Goal: Task Accomplishment & Management: Complete application form

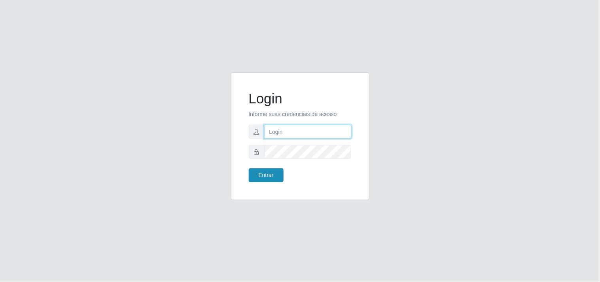
type input "analucia@cestao"
click at [260, 173] on button "Entrar" at bounding box center [266, 175] width 35 height 14
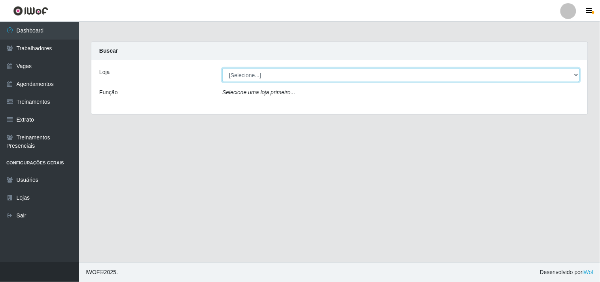
click at [268, 76] on select "[Selecione...] O Cestão - [PERSON_NAME]" at bounding box center [401, 75] width 358 height 14
select select "224"
click at [222, 68] on select "[Selecione...] O Cestão - [PERSON_NAME]" at bounding box center [401, 75] width 358 height 14
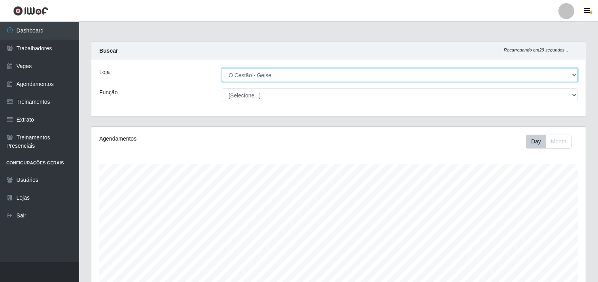
scroll to position [164, 495]
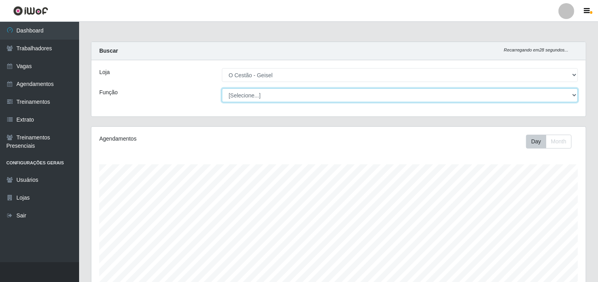
click at [243, 90] on select "[Selecione...] ASG ASG + ASG ++ Auxiliar de Estoque Auxiliar de Estoque + Auxil…" at bounding box center [400, 95] width 356 height 14
select select "22"
click at [222, 88] on select "[Selecione...] ASG ASG + ASG ++ Auxiliar de Estoque Auxiliar de Estoque + Auxil…" at bounding box center [400, 95] width 356 height 14
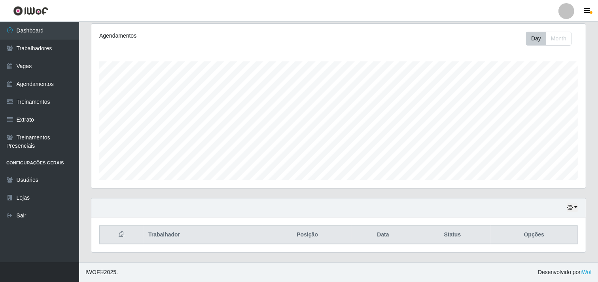
scroll to position [0, 0]
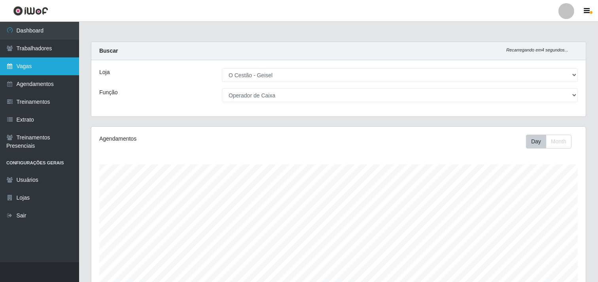
click at [38, 66] on link "Vagas" at bounding box center [39, 66] width 79 height 18
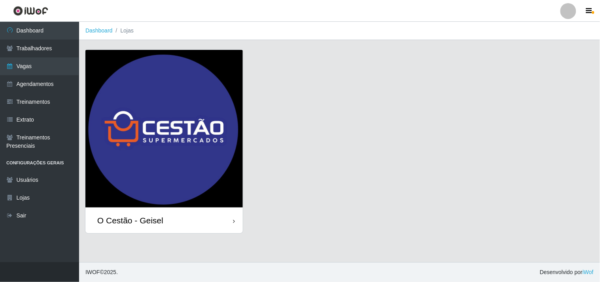
click at [212, 182] on img at bounding box center [163, 128] width 157 height 157
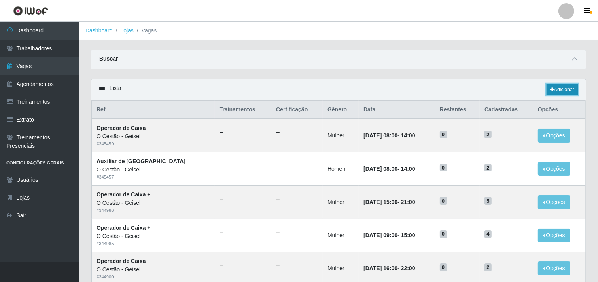
click at [565, 90] on link "Adicionar" at bounding box center [562, 89] width 31 height 11
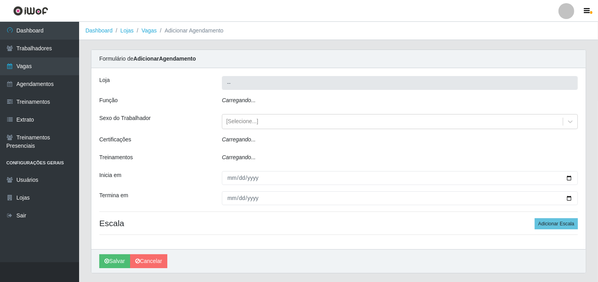
type input "O Cestão - Geisel"
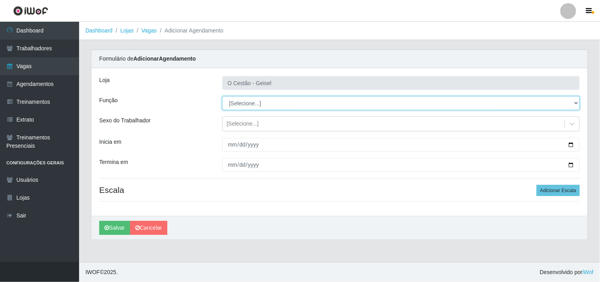
click at [264, 99] on select "[Selecione...] ASG ASG + ASG ++ Auxiliar de Estoque Auxiliar de Estoque + Auxil…" at bounding box center [401, 103] width 358 height 14
select select "22"
click at [222, 96] on select "[Selecione...] ASG ASG + ASG ++ Auxiliar de Estoque Auxiliar de Estoque + Auxil…" at bounding box center [401, 103] width 358 height 14
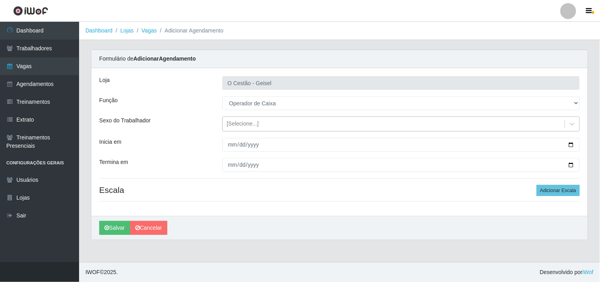
click at [231, 128] on div "[Selecione...]" at bounding box center [394, 124] width 342 height 13
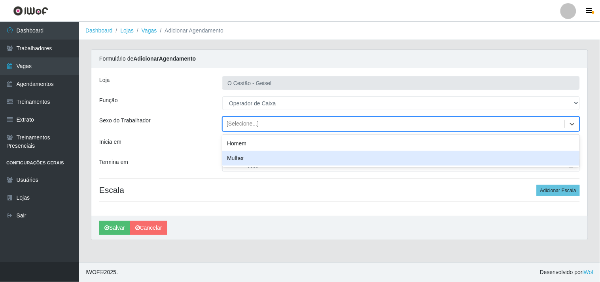
click at [240, 159] on div "Mulher" at bounding box center [401, 158] width 358 height 15
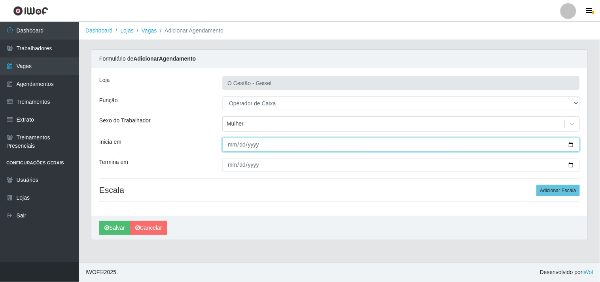
click at [573, 143] on input "Inicia em" at bounding box center [401, 145] width 358 height 14
type input "[DATE]"
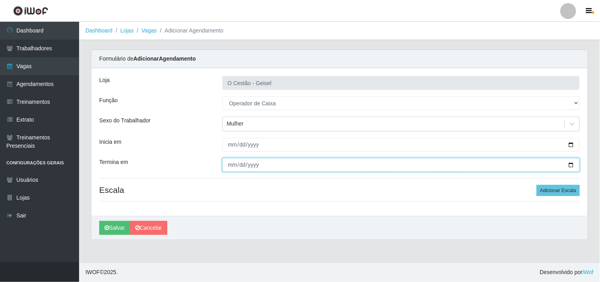
click at [571, 163] on input "Termina em" at bounding box center [401, 165] width 358 height 14
type input "[DATE]"
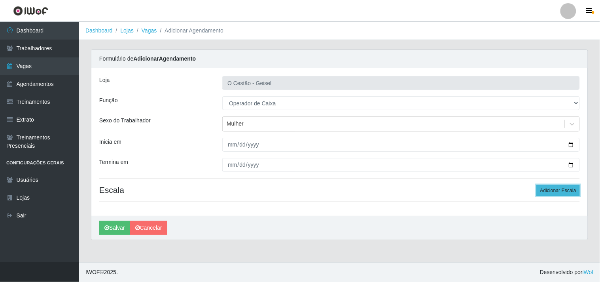
click at [549, 191] on button "Adicionar Escala" at bounding box center [558, 190] width 43 height 11
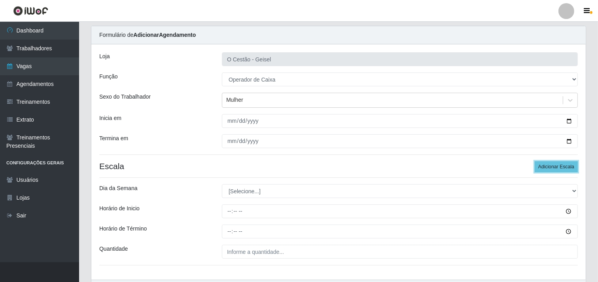
scroll to position [44, 0]
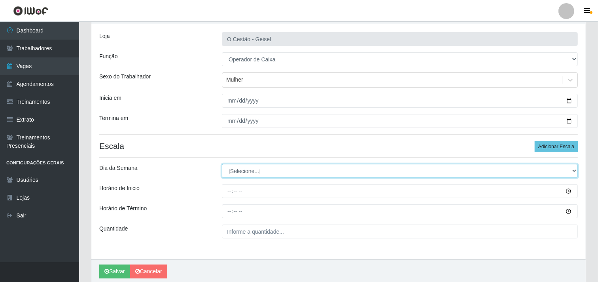
click at [283, 171] on select "[Selecione...] Segunda Terça Quarta Quinta Sexta Sábado Domingo" at bounding box center [400, 171] width 356 height 14
select select "3"
click at [222, 164] on select "[Selecione...] Segunda Terça Quarta Quinta Sexta Sábado Domingo" at bounding box center [400, 171] width 356 height 14
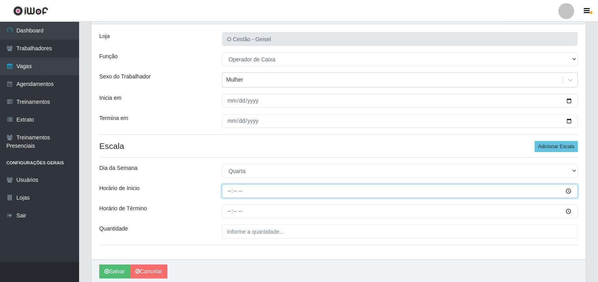
click at [228, 192] on input "Horário de Inicio" at bounding box center [400, 191] width 356 height 14
type input "09:00"
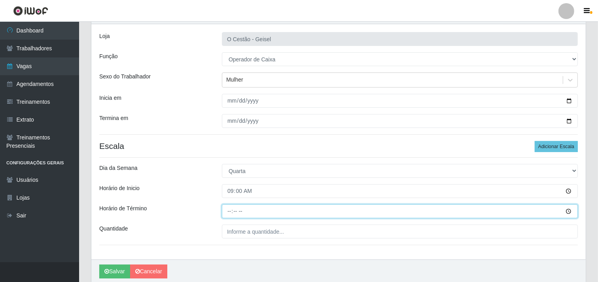
click at [230, 213] on input "Horário de Término" at bounding box center [400, 211] width 356 height 14
type input "15:00"
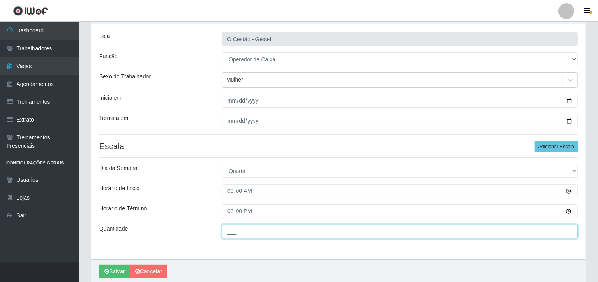
click at [241, 231] on input "___" at bounding box center [400, 231] width 356 height 14
type input "2__"
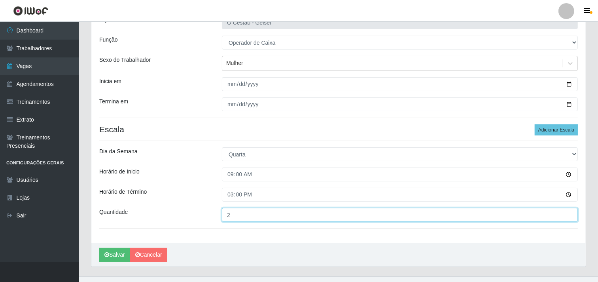
scroll to position [75, 0]
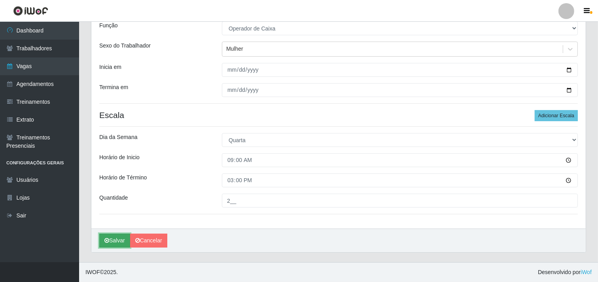
click at [111, 244] on button "Salvar" at bounding box center [114, 240] width 31 height 14
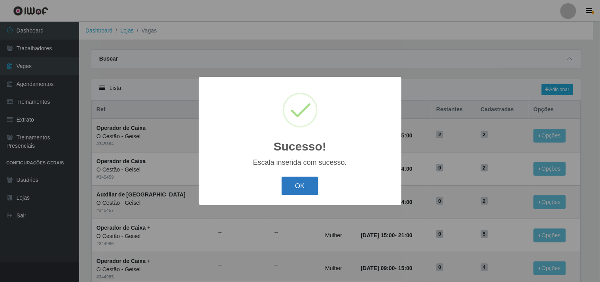
click at [294, 185] on button "OK" at bounding box center [300, 185] width 37 height 19
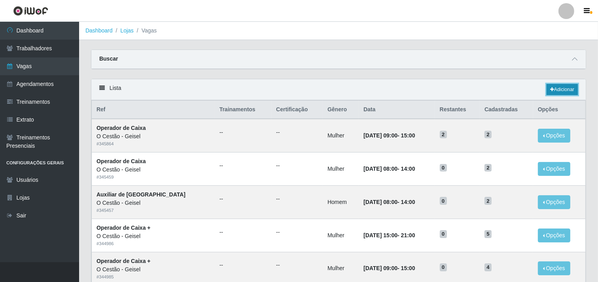
click at [570, 88] on link "Adicionar" at bounding box center [562, 89] width 31 height 11
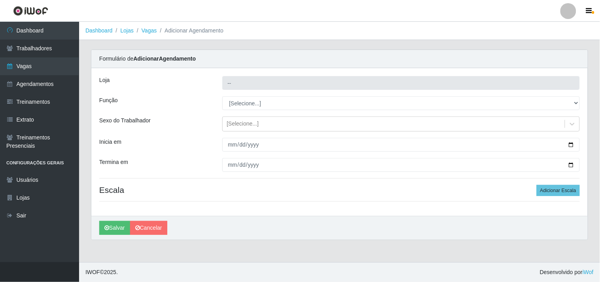
type input "O Cestão - Geisel"
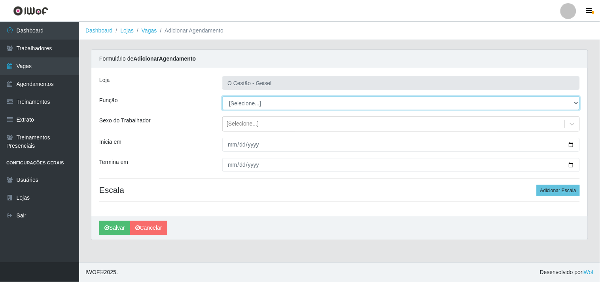
click at [254, 102] on select "[Selecione...] ASG ASG + ASG ++ Auxiliar de Estoque Auxiliar de Estoque + Auxil…" at bounding box center [401, 103] width 358 height 14
select select "22"
click at [222, 96] on select "[Selecione...] ASG ASG + ASG ++ Auxiliar de Estoque Auxiliar de Estoque + Auxil…" at bounding box center [401, 103] width 358 height 14
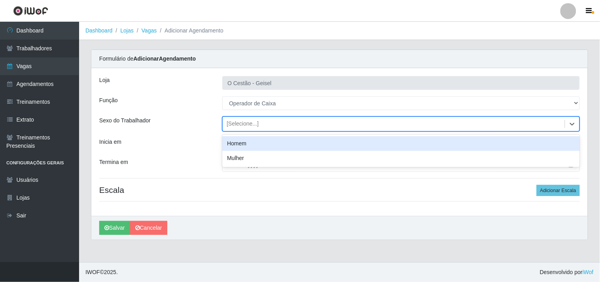
click at [248, 125] on div "[Selecione...]" at bounding box center [243, 124] width 32 height 8
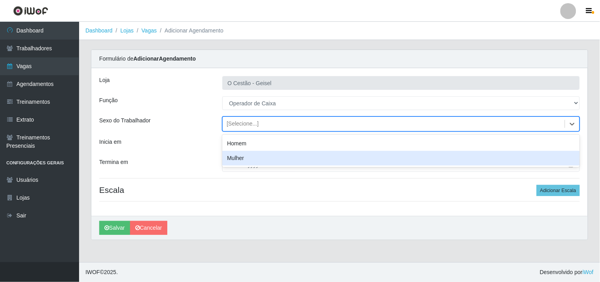
click at [238, 161] on div "Mulher" at bounding box center [401, 158] width 358 height 15
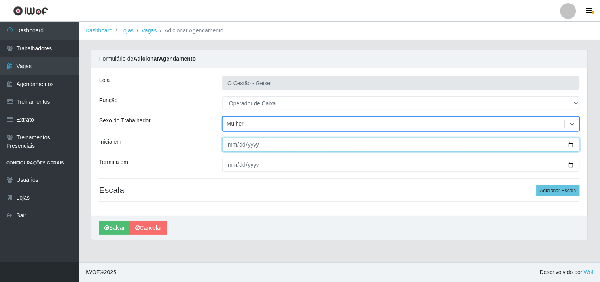
click at [572, 144] on input "Inicia em" at bounding box center [401, 145] width 358 height 14
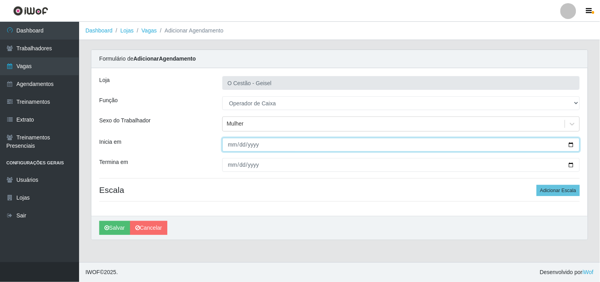
type input "[DATE]"
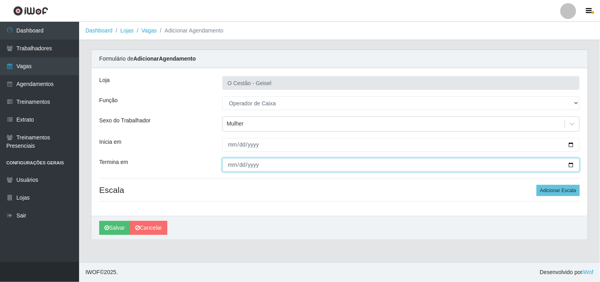
click at [574, 167] on input "Termina em" at bounding box center [401, 165] width 358 height 14
type input "[DATE]"
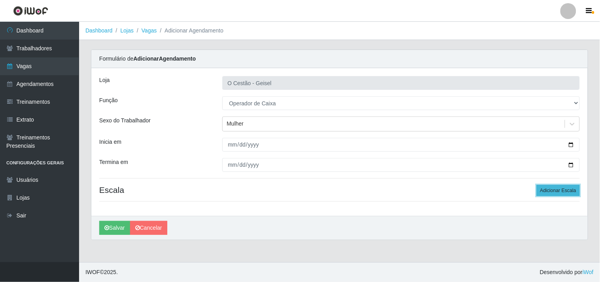
click at [565, 191] on button "Adicionar Escala" at bounding box center [558, 190] width 43 height 11
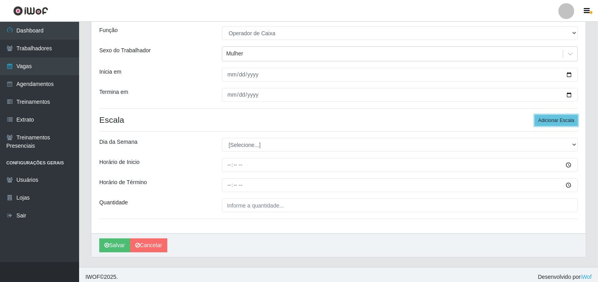
scroll to position [75, 0]
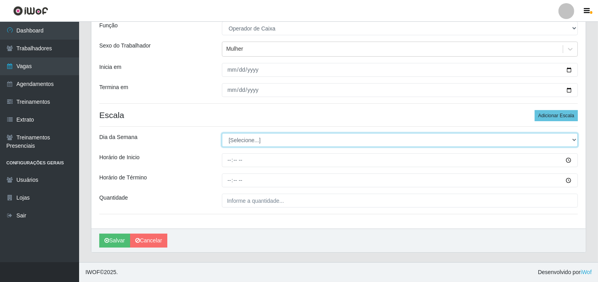
click at [260, 142] on select "[Selecione...] Segunda Terça Quarta Quinta Sexta Sábado Domingo" at bounding box center [400, 140] width 356 height 14
select select "3"
click at [222, 133] on select "[Selecione...] Segunda Terça Quarta Quinta Sexta Sábado Domingo" at bounding box center [400, 140] width 356 height 14
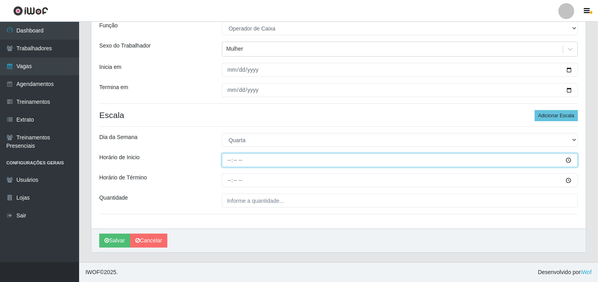
click at [230, 159] on input "Horário de Inicio" at bounding box center [400, 160] width 356 height 14
type input "16:00"
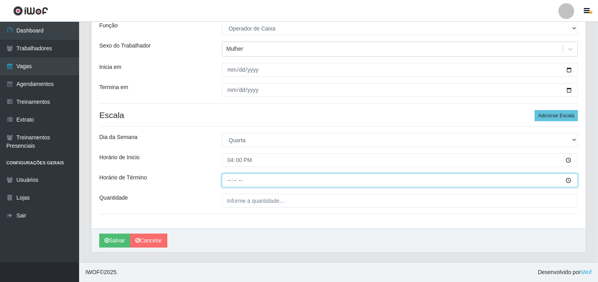
click at [228, 182] on input "Horário de Término" at bounding box center [400, 180] width 356 height 14
type input "22:00"
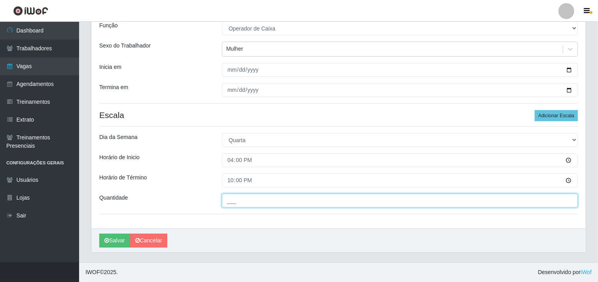
click at [227, 202] on input "___" at bounding box center [400, 201] width 356 height 14
type input "4__"
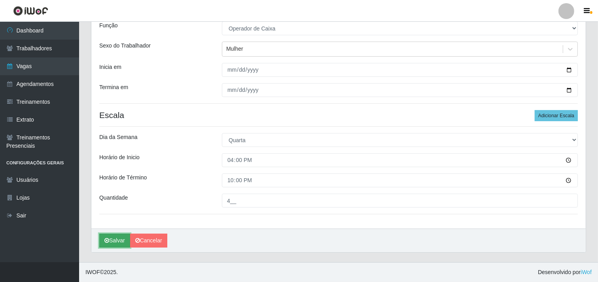
click at [120, 239] on button "Salvar" at bounding box center [114, 240] width 31 height 14
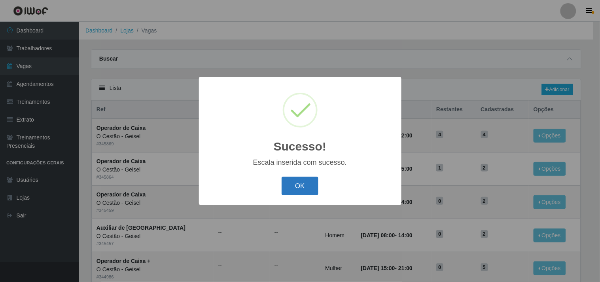
click at [293, 188] on button "OK" at bounding box center [300, 185] width 37 height 19
